Goal: Task Accomplishment & Management: Use online tool/utility

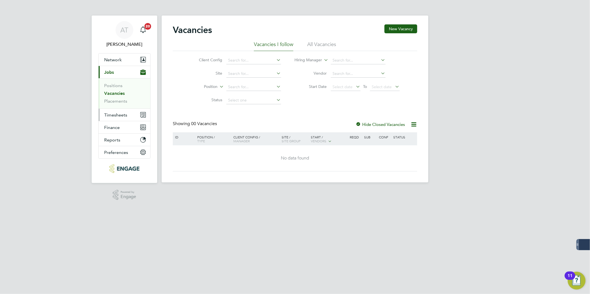
click at [119, 117] on span "Timesheets" at bounding box center [115, 114] width 23 height 5
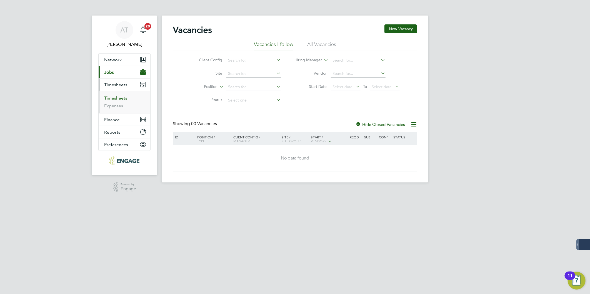
click at [115, 97] on link "Timesheets" at bounding box center [115, 98] width 23 height 5
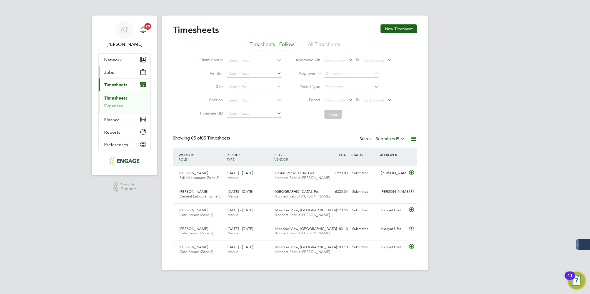
click at [113, 70] on button "Jobs" at bounding box center [125, 72] width 52 height 12
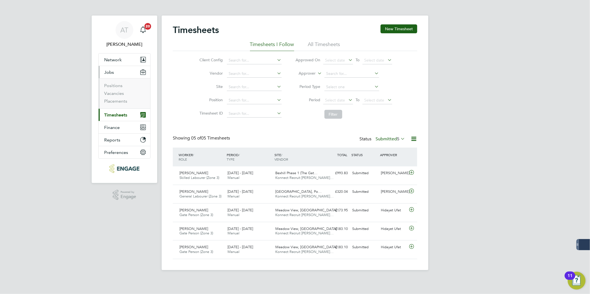
click at [117, 116] on span "Timesheets" at bounding box center [115, 114] width 23 height 5
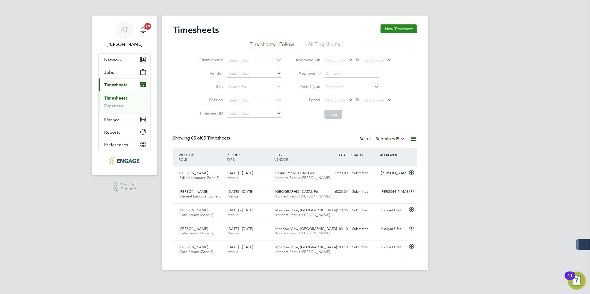
click at [387, 29] on button "New Timesheet" at bounding box center [398, 28] width 37 height 9
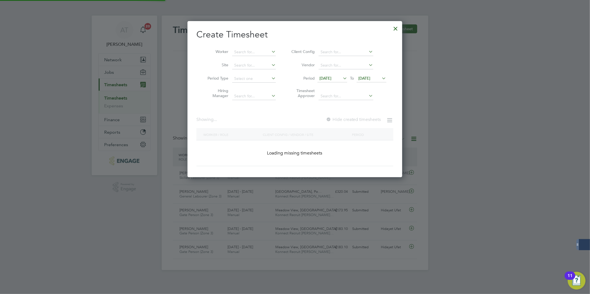
scroll to position [398, 215]
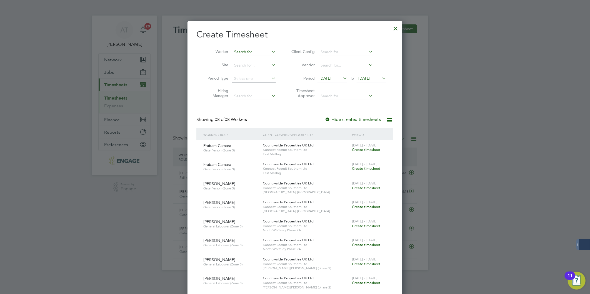
click at [234, 50] on input at bounding box center [254, 52] width 44 height 8
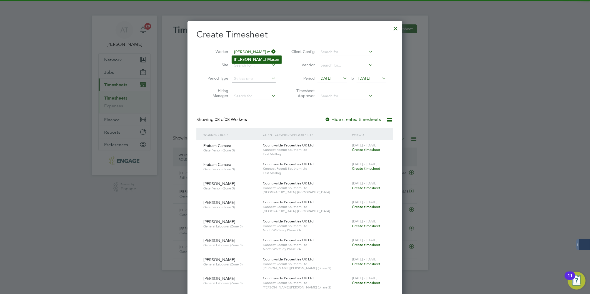
click at [265, 59] on li "[PERSON_NAME] son" at bounding box center [257, 59] width 50 height 7
type input "[PERSON_NAME]"
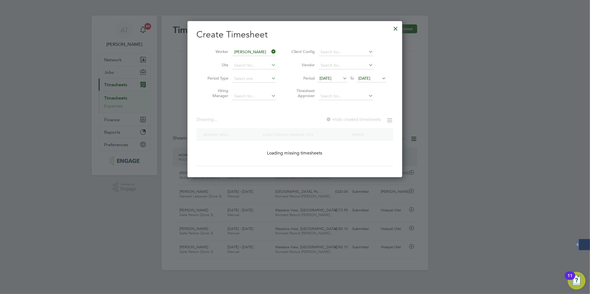
scroll to position [157, 215]
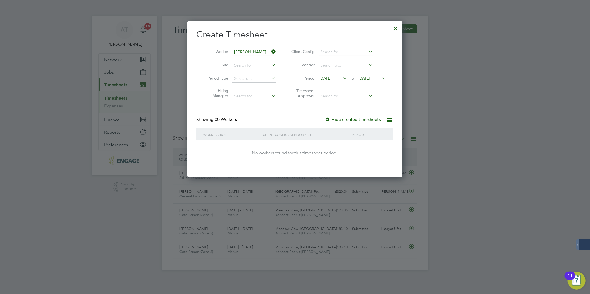
click at [343, 118] on label "Hide created timesheets" at bounding box center [353, 120] width 56 height 6
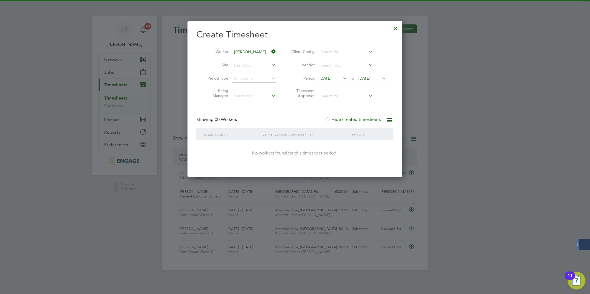
click at [365, 78] on span "[DATE]" at bounding box center [364, 78] width 12 height 5
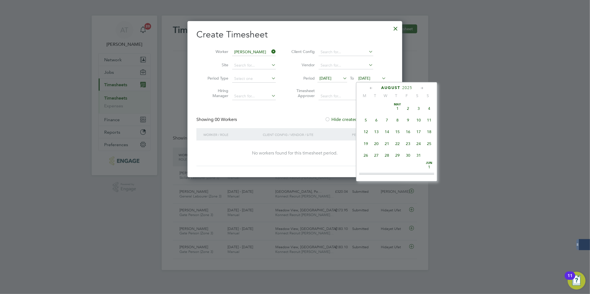
scroll to position [214, 0]
click at [428, 130] on span "31" at bounding box center [429, 129] width 11 height 11
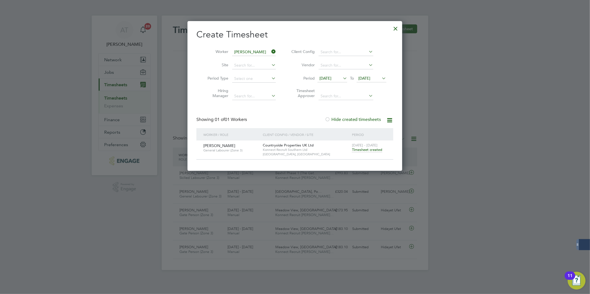
click at [364, 148] on span "Timesheet created" at bounding box center [367, 149] width 30 height 5
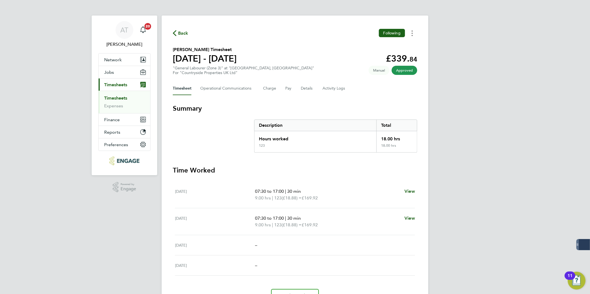
click at [412, 33] on circle "Timesheets Menu" at bounding box center [412, 33] width 1 height 1
click at [382, 47] on link "Download timesheet" at bounding box center [383, 45] width 67 height 11
click at [413, 34] on button "Timesheets Menu" at bounding box center [412, 33] width 10 height 9
click at [393, 47] on link "Download timesheet" at bounding box center [383, 45] width 67 height 11
click at [412, 32] on icon "Timesheets Menu" at bounding box center [412, 34] width 1 height 6
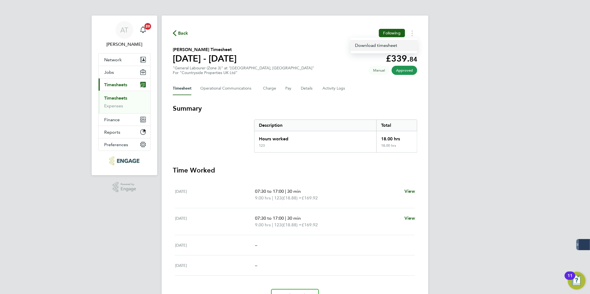
click at [403, 46] on link "Download timesheet" at bounding box center [383, 45] width 67 height 11
click at [529, 102] on div "AT [PERSON_NAME] Notifications 20 Applications: Network Team Members Businesses…" at bounding box center [295, 162] width 590 height 325
click at [413, 35] on button "Timesheets Menu" at bounding box center [412, 33] width 10 height 9
click at [409, 46] on link "Download timesheet" at bounding box center [383, 45] width 67 height 11
click at [412, 35] on icon "Timesheets Menu" at bounding box center [412, 34] width 1 height 6
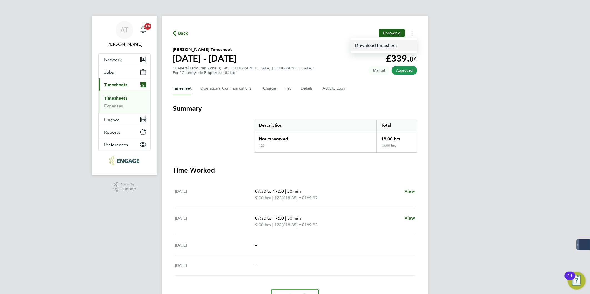
click at [405, 48] on link "Download timesheet" at bounding box center [383, 45] width 67 height 11
click at [490, 149] on div "AT [PERSON_NAME] Notifications 20 Applications: Network Team Members Businesses…" at bounding box center [295, 162] width 590 height 325
click at [497, 164] on div "AT [PERSON_NAME] Notifications 20 Applications: Network Team Members Businesses…" at bounding box center [295, 162] width 590 height 325
click at [178, 31] on span "Back" at bounding box center [183, 33] width 10 height 7
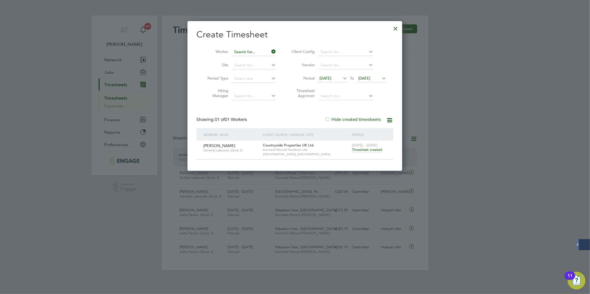
scroll to position [3, 3]
click at [270, 51] on input at bounding box center [254, 52] width 44 height 8
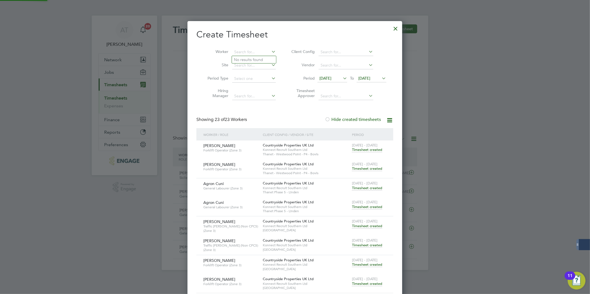
scroll to position [932, 215]
click at [315, 31] on h2 "Create Timesheet" at bounding box center [294, 35] width 197 height 12
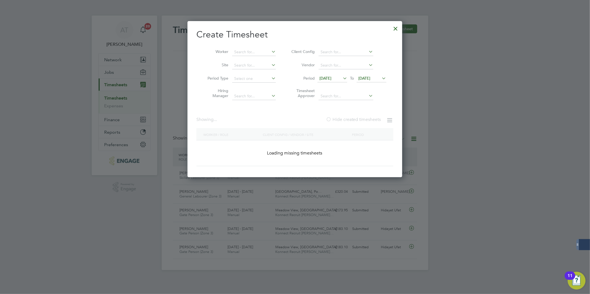
scroll to position [157, 215]
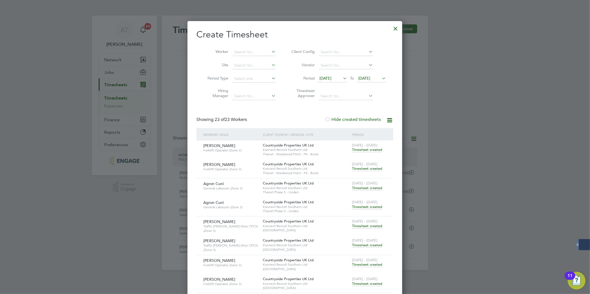
click at [393, 28] on div at bounding box center [396, 27] width 10 height 10
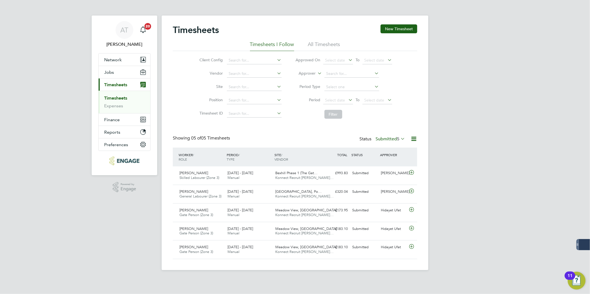
click at [437, 86] on div "AT [PERSON_NAME] Notifications 20 Applications: Network Team Members Businesses…" at bounding box center [295, 139] width 590 height 279
click at [537, 108] on div "AT [PERSON_NAME] Notifications 20 Applications: Network Team Members Businesses…" at bounding box center [295, 139] width 590 height 279
